Goal: Task Accomplishment & Management: Complete application form

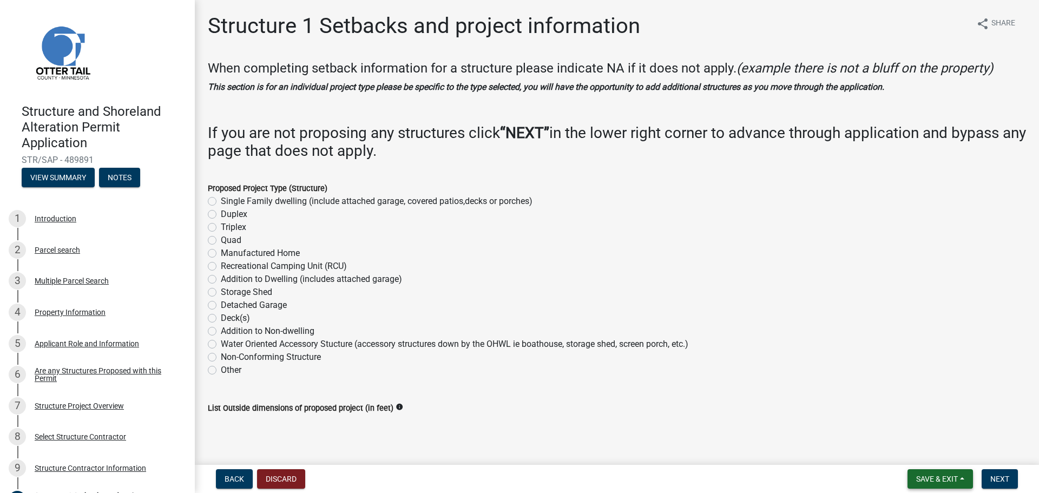
click at [961, 478] on button "Save & Exit" at bounding box center [939, 478] width 65 height 19
click at [941, 451] on button "Save & Exit" at bounding box center [929, 451] width 87 height 26
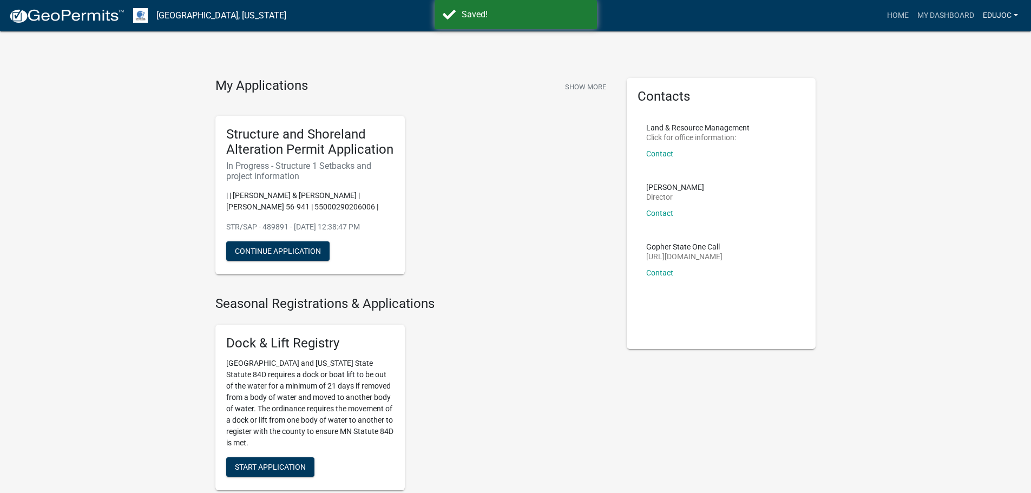
click at [1016, 15] on link "edujoc" at bounding box center [1000, 15] width 44 height 21
click at [965, 83] on link "Logout" at bounding box center [979, 80] width 87 height 26
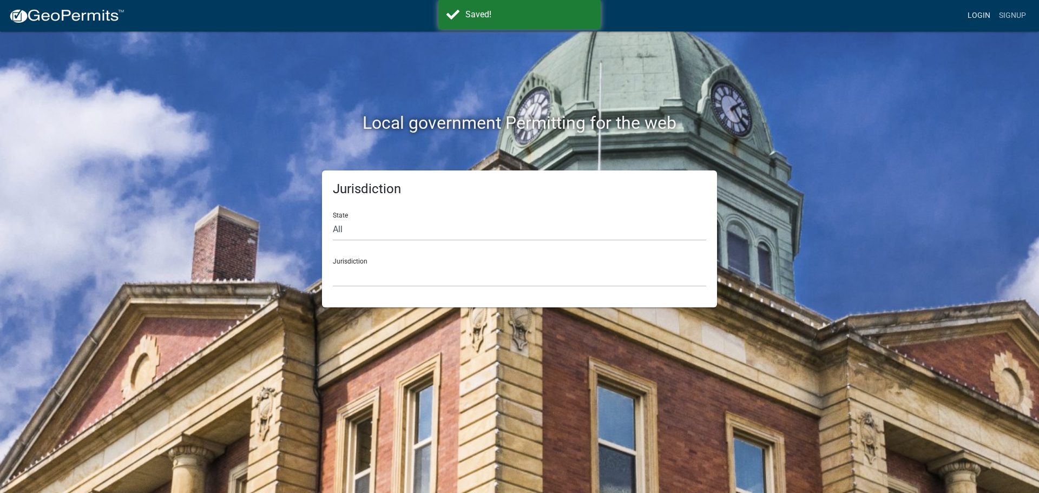
click at [980, 12] on link "Login" at bounding box center [978, 15] width 31 height 21
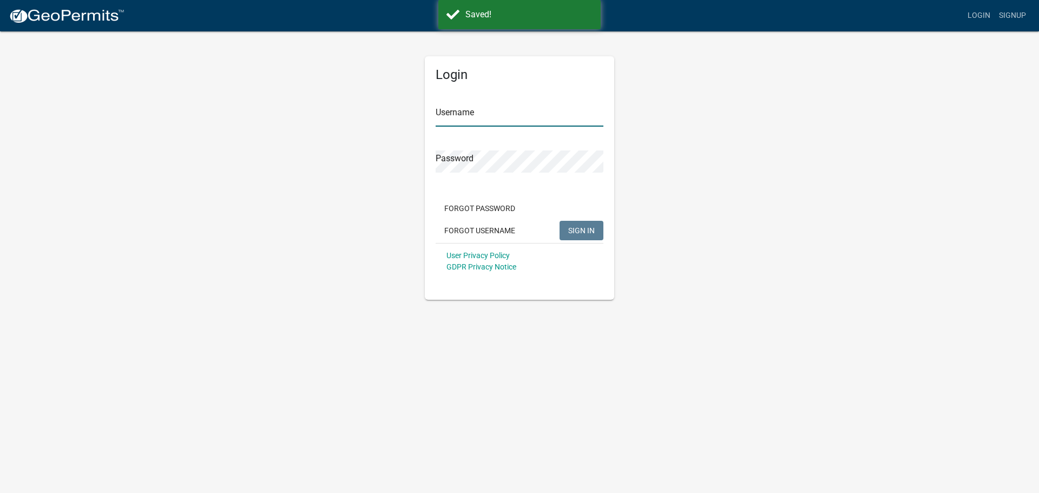
type input "Lindseyhanson"
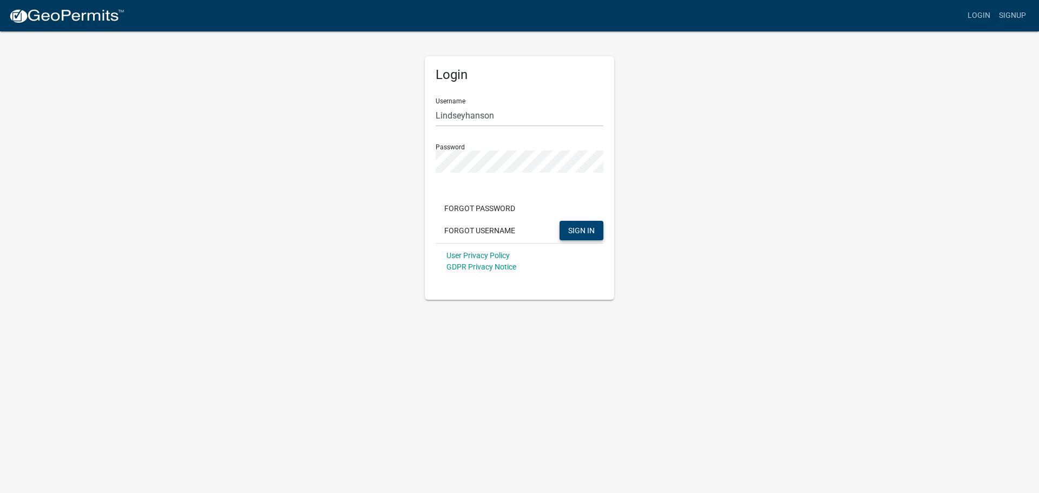
click at [586, 229] on span "SIGN IN" at bounding box center [581, 230] width 27 height 9
